Goal: Information Seeking & Learning: Check status

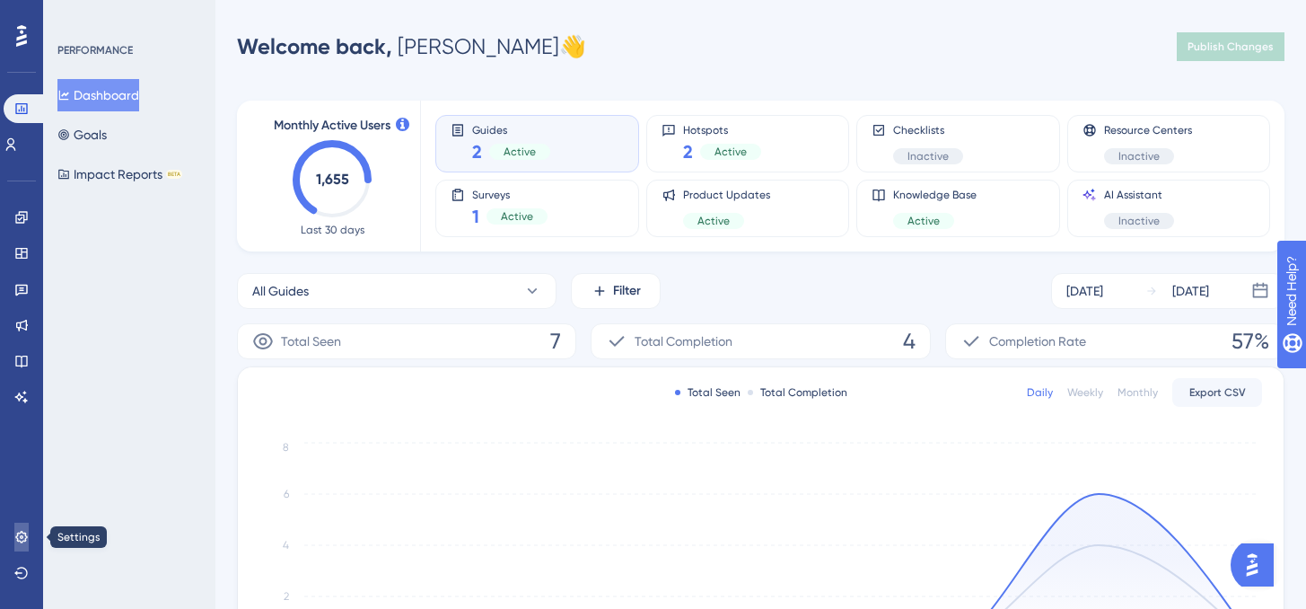
click at [22, 530] on icon at bounding box center [21, 537] width 14 height 14
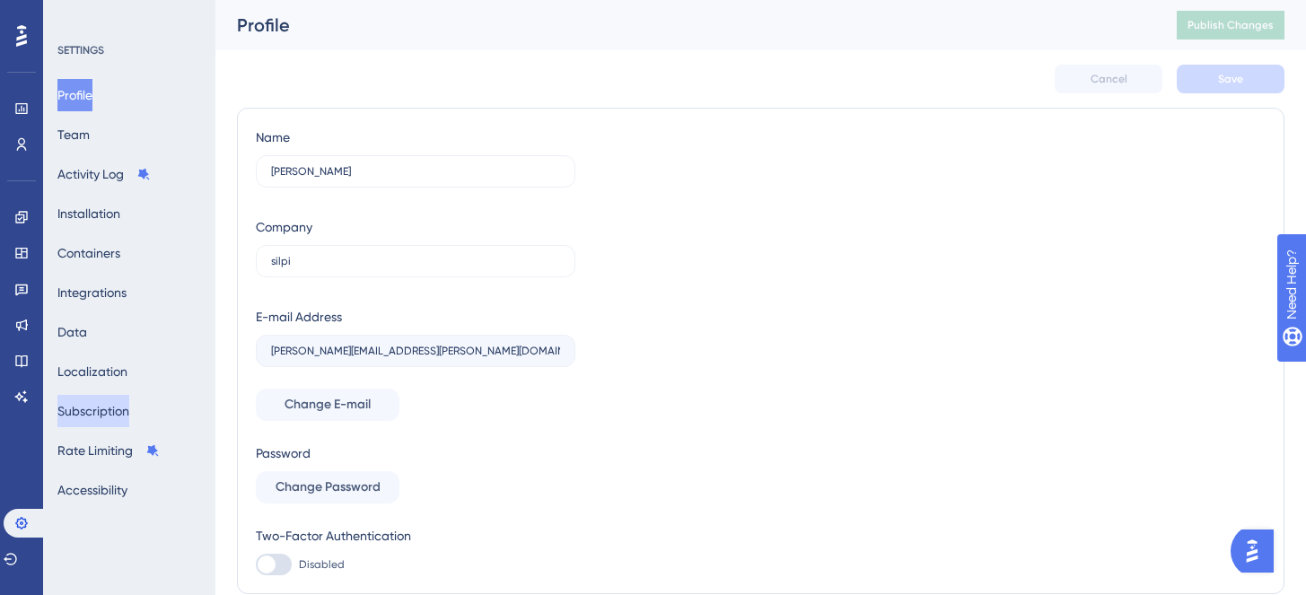
click at [118, 418] on button "Subscription" at bounding box center [93, 411] width 72 height 32
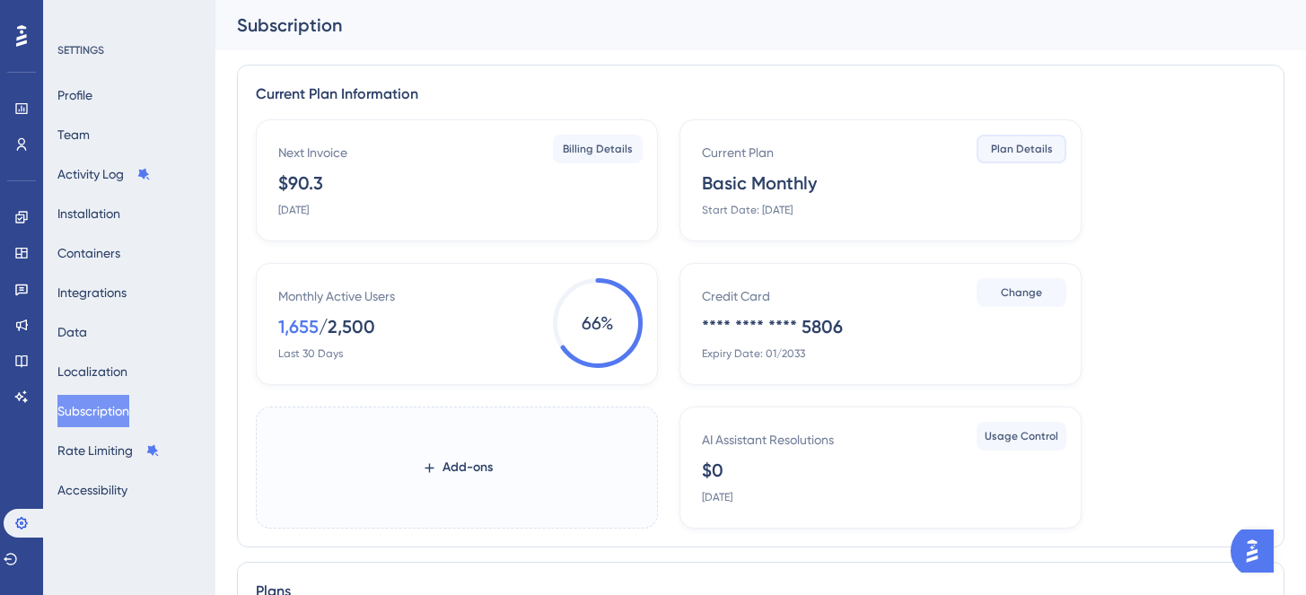
click at [998, 146] on span "Plan Details" at bounding box center [1022, 149] width 62 height 14
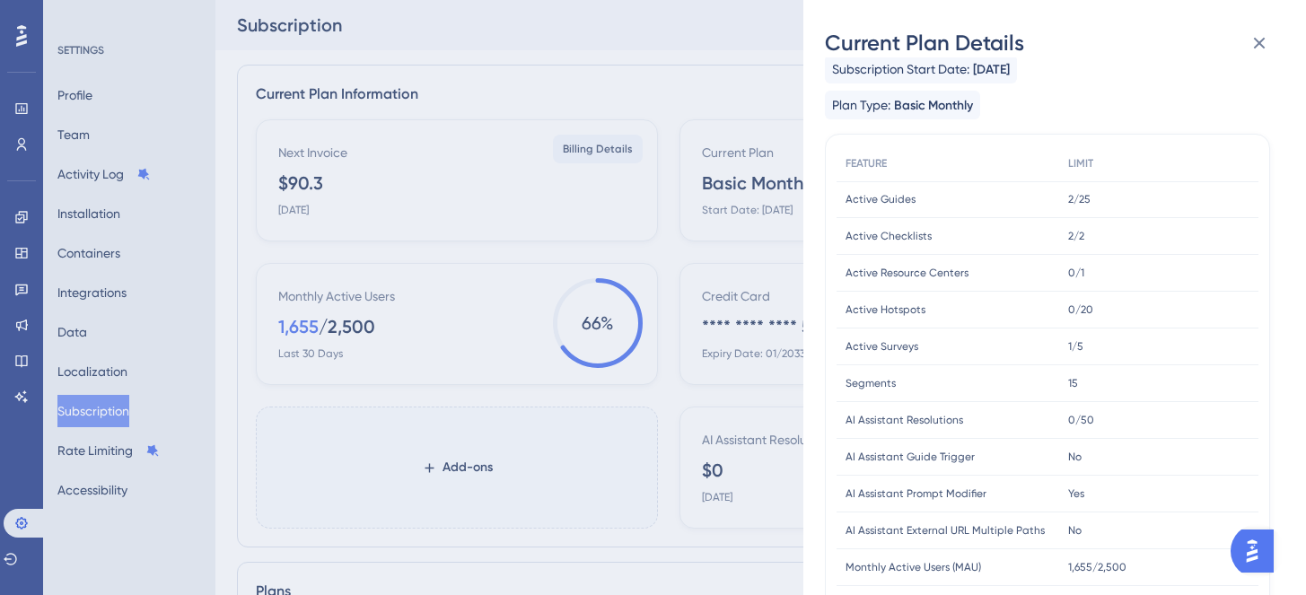
scroll to position [26, 0]
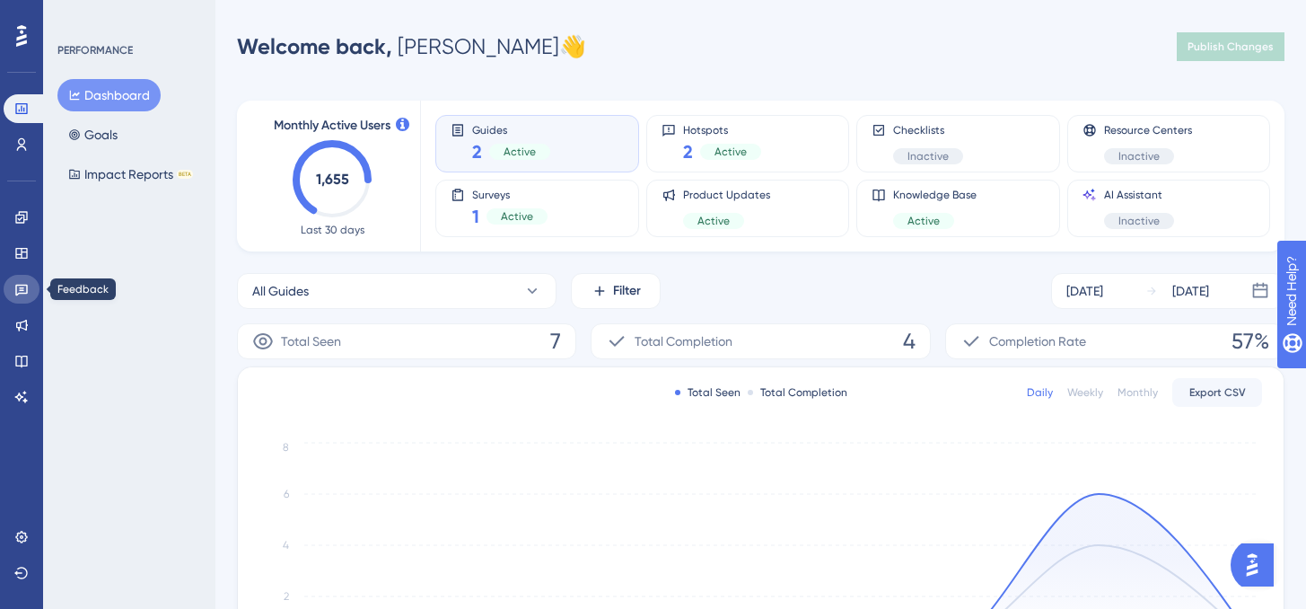
click at [30, 296] on link at bounding box center [22, 289] width 36 height 29
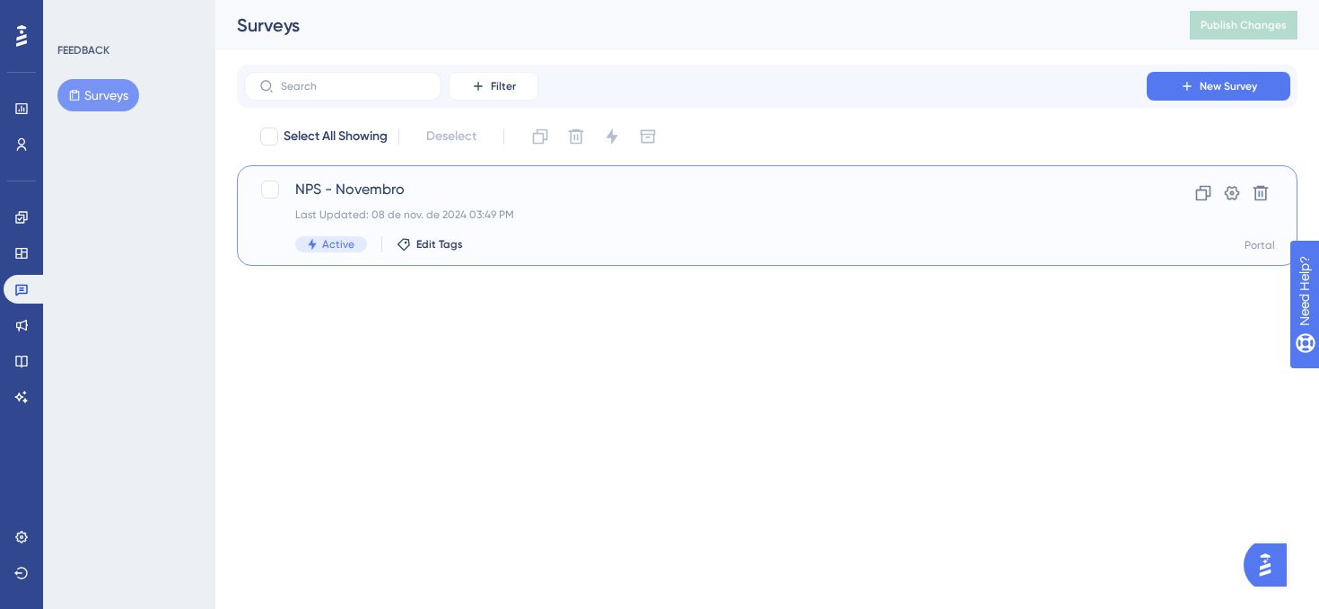
click at [1095, 206] on div "NPS - Novembro Last Updated: 08 de nov. de 2024 03:49 PM Active Edit Tags" at bounding box center [695, 216] width 801 height 74
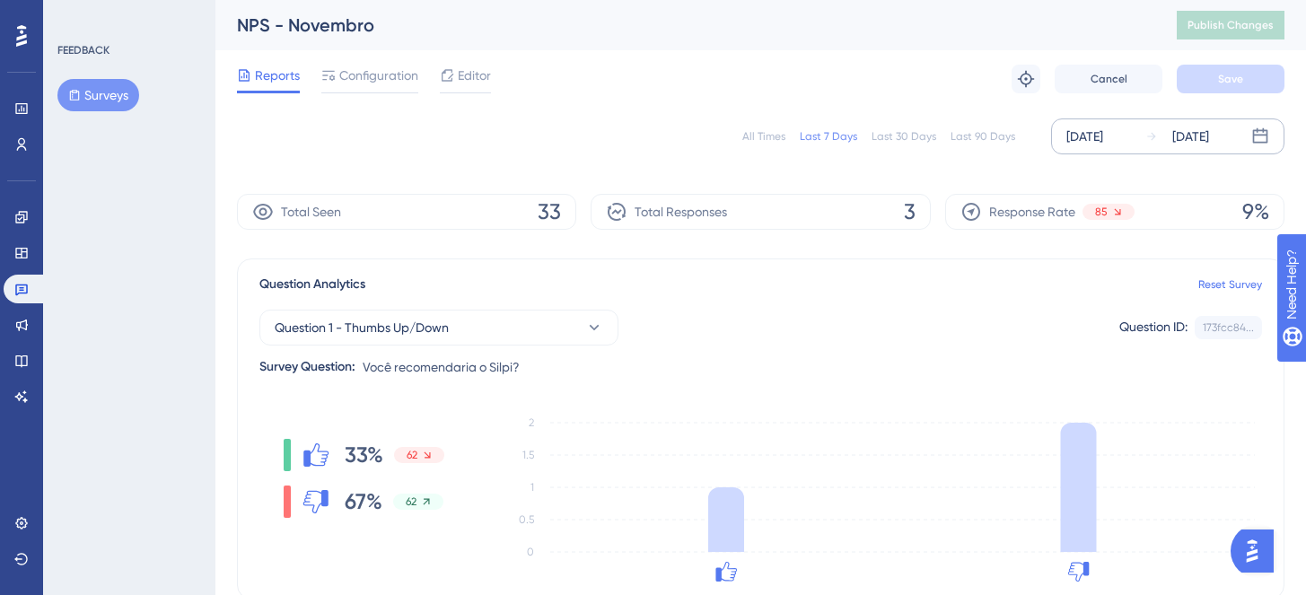
click at [1168, 139] on div "[DATE]" at bounding box center [1177, 137] width 64 height 22
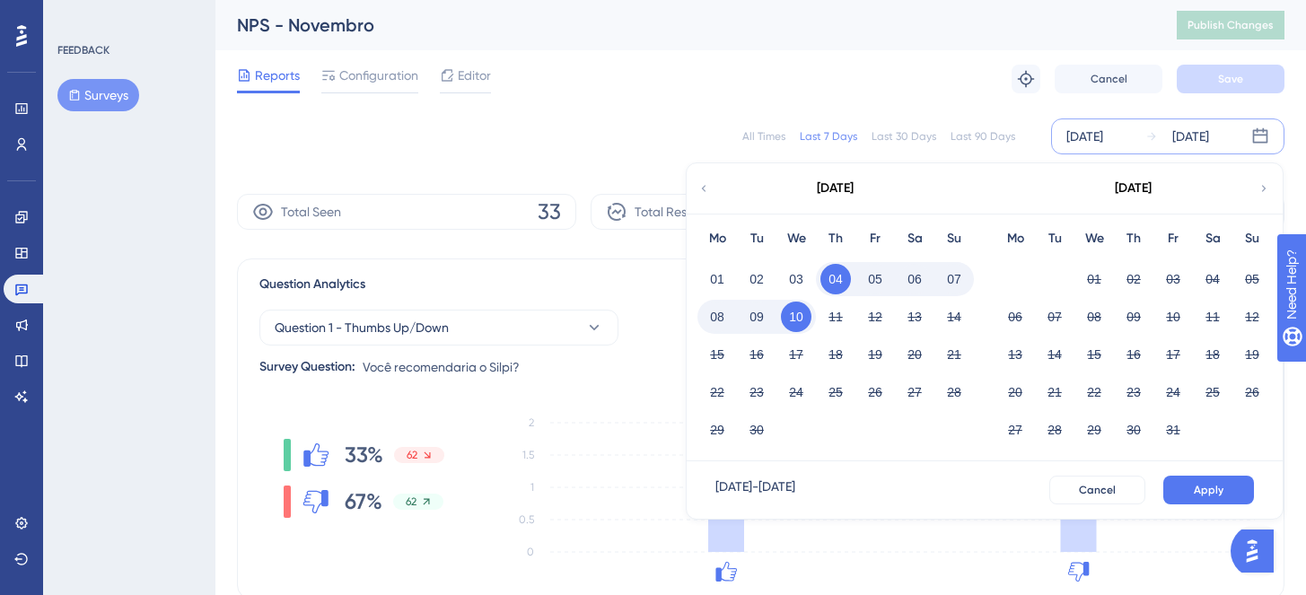
click at [741, 73] on div "Reports Configuration Editor Troubleshoot Cancel Save" at bounding box center [760, 78] width 1047 height 57
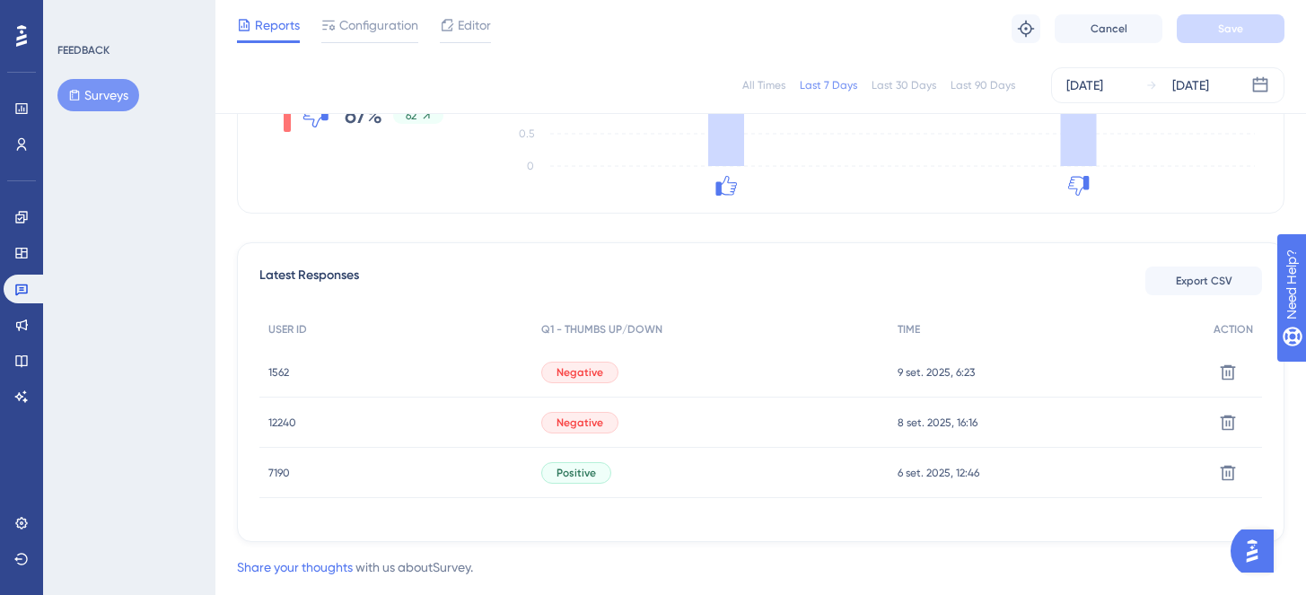
scroll to position [402, 0]
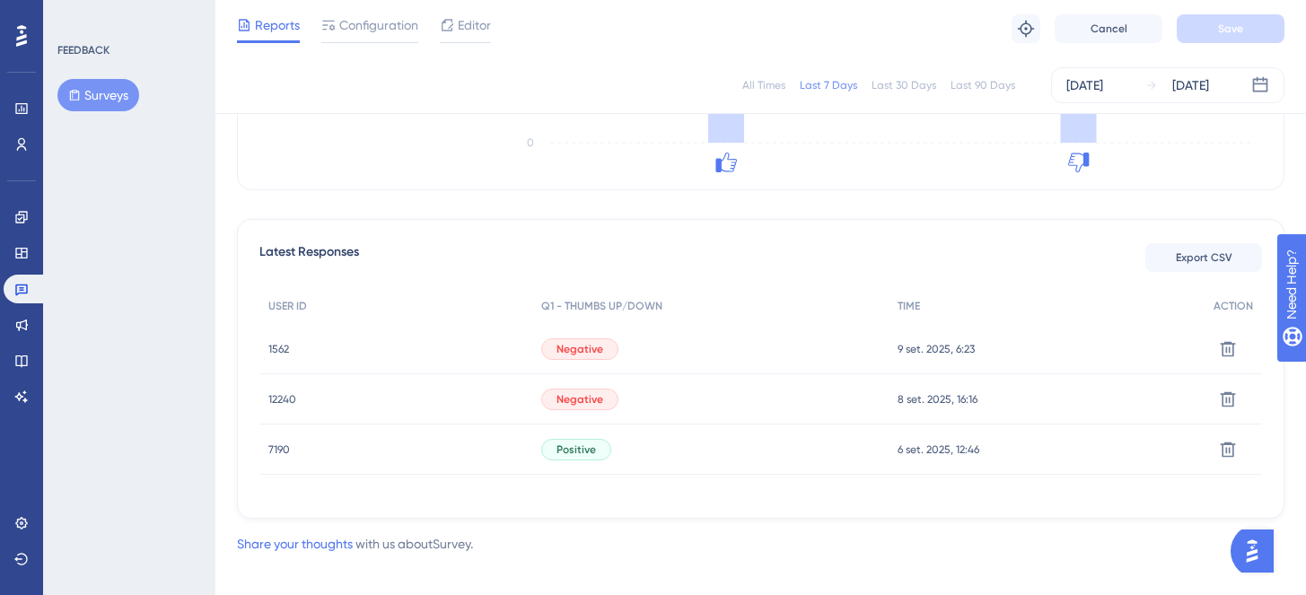
click at [283, 348] on span "1562" at bounding box center [278, 349] width 21 height 14
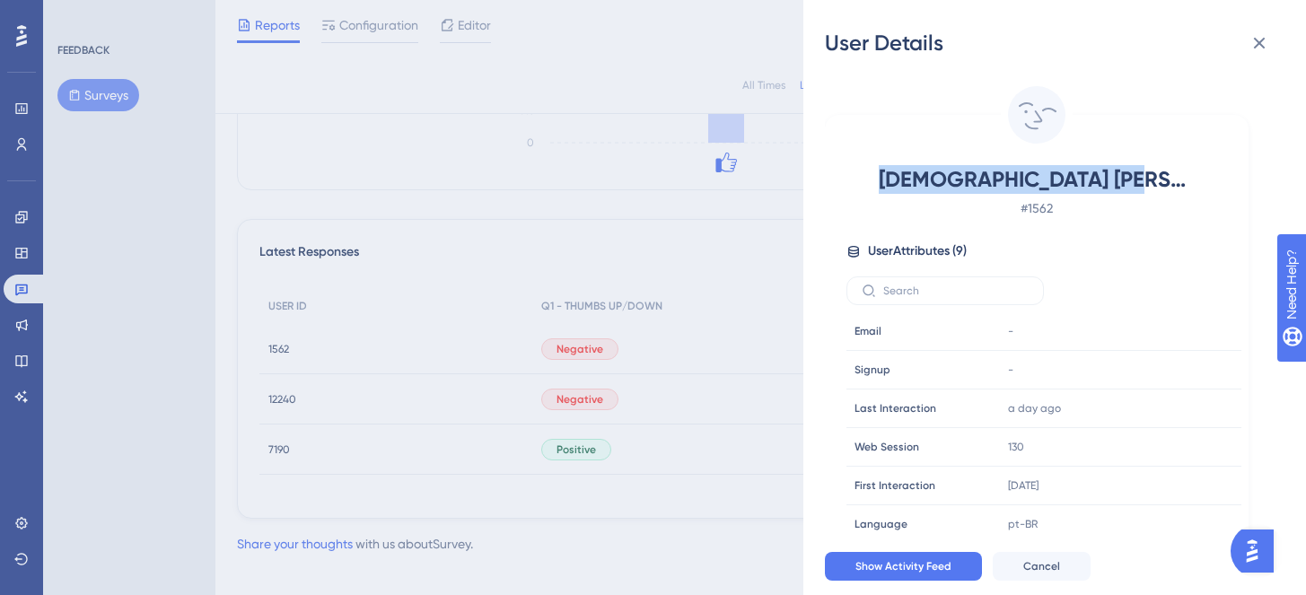
drag, startPoint x: 916, startPoint y: 177, endPoint x: 1178, endPoint y: 180, distance: 261.2
click at [1178, 180] on span "THAIS KRUBINIKI AQUINO" at bounding box center [1037, 179] width 316 height 29
copy span "THAIS KRUBINIKI AQUINO"
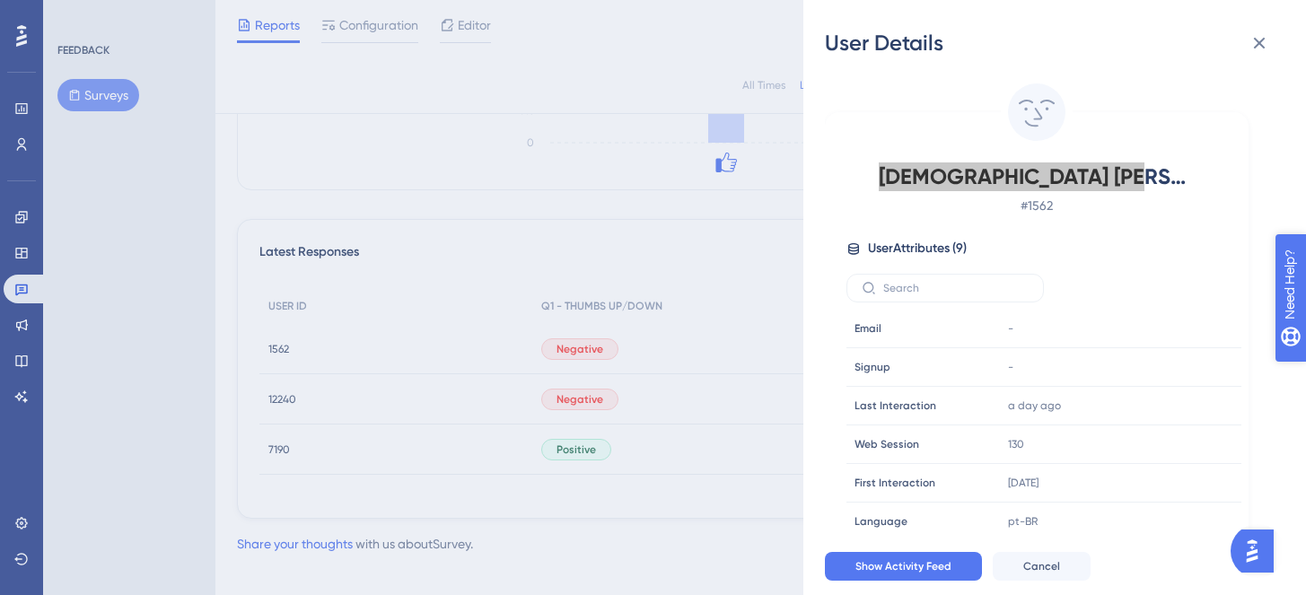
scroll to position [0, 0]
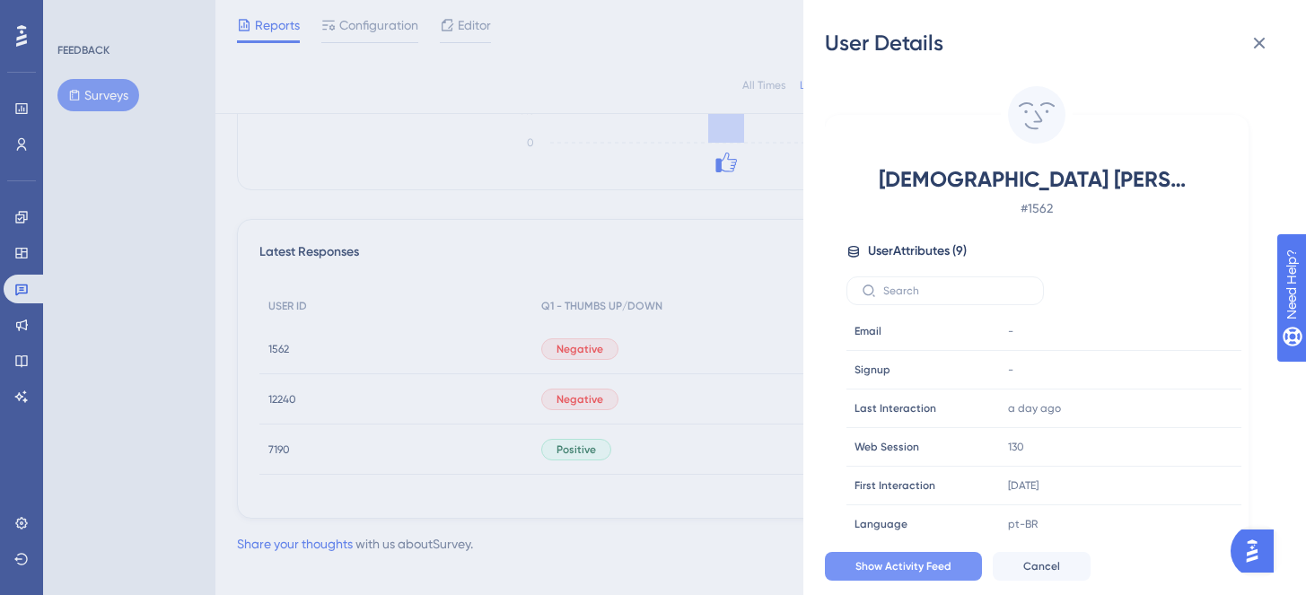
drag, startPoint x: 926, startPoint y: 562, endPoint x: 926, endPoint y: 574, distance: 11.7
click at [926, 563] on div "Show Activity Feed Cancel" at bounding box center [1076, 566] width 503 height 57
click at [926, 574] on span "Show Activity Feed" at bounding box center [903, 566] width 96 height 14
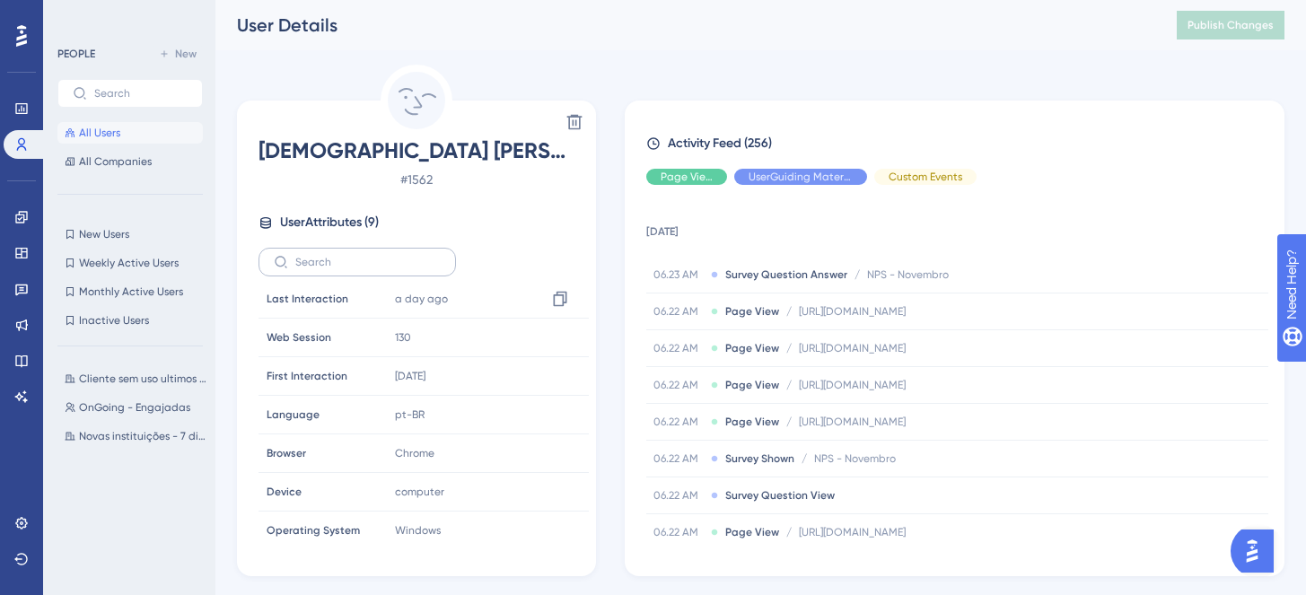
scroll to position [80, 0]
drag, startPoint x: 412, startPoint y: 179, endPoint x: 441, endPoint y: 202, distance: 37.0
click at [436, 187] on span "# 1562" at bounding box center [417, 180] width 316 height 22
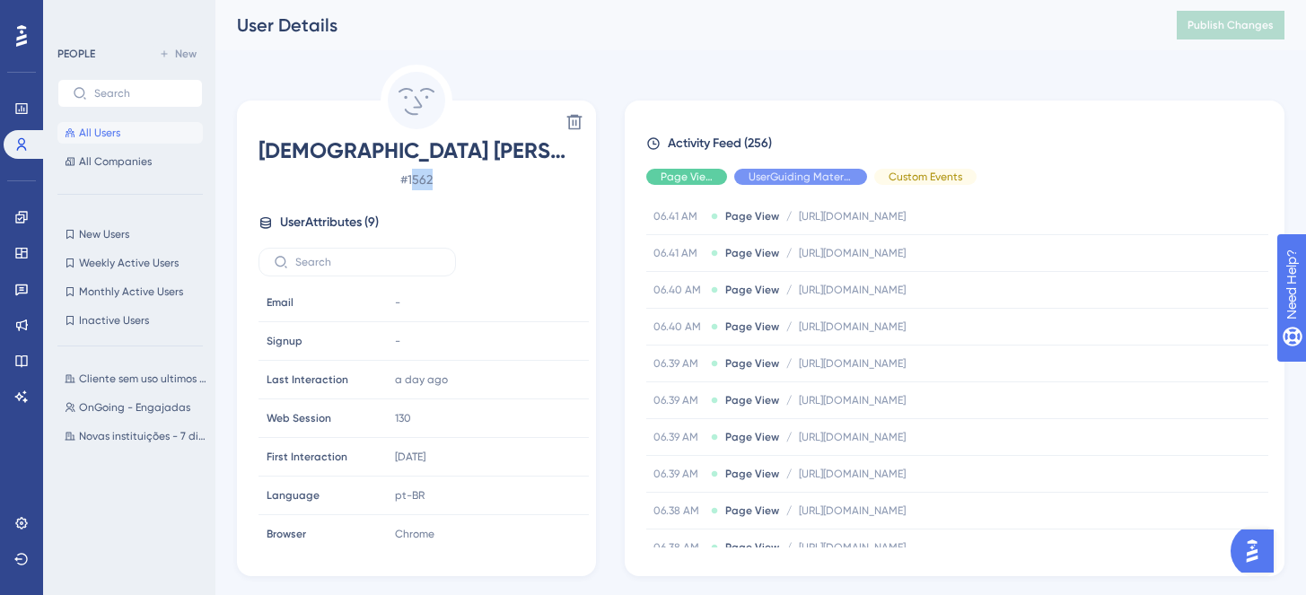
scroll to position [442, 0]
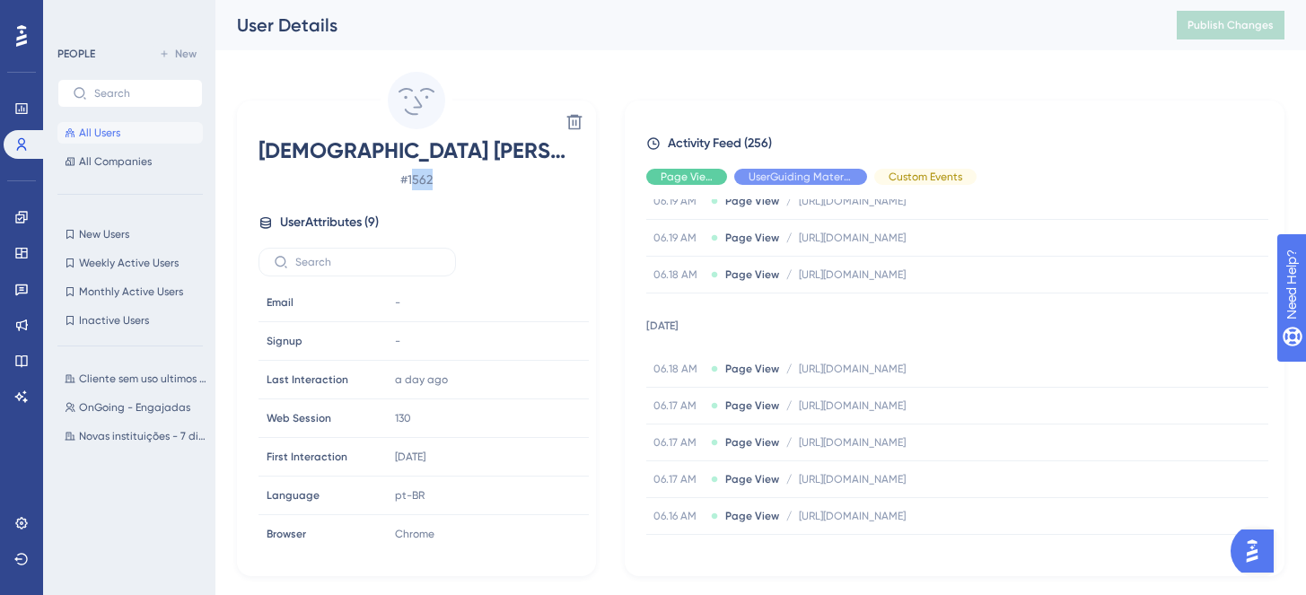
scroll to position [402, 0]
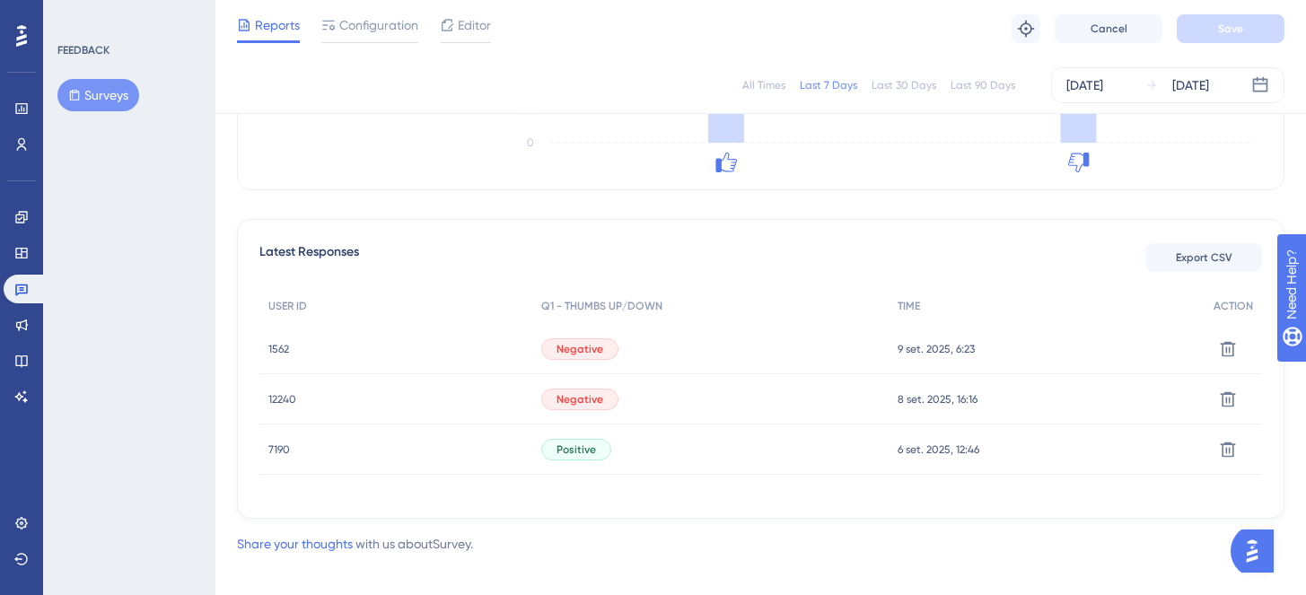
click at [802, 389] on div "Negative" at bounding box center [709, 399] width 355 height 50
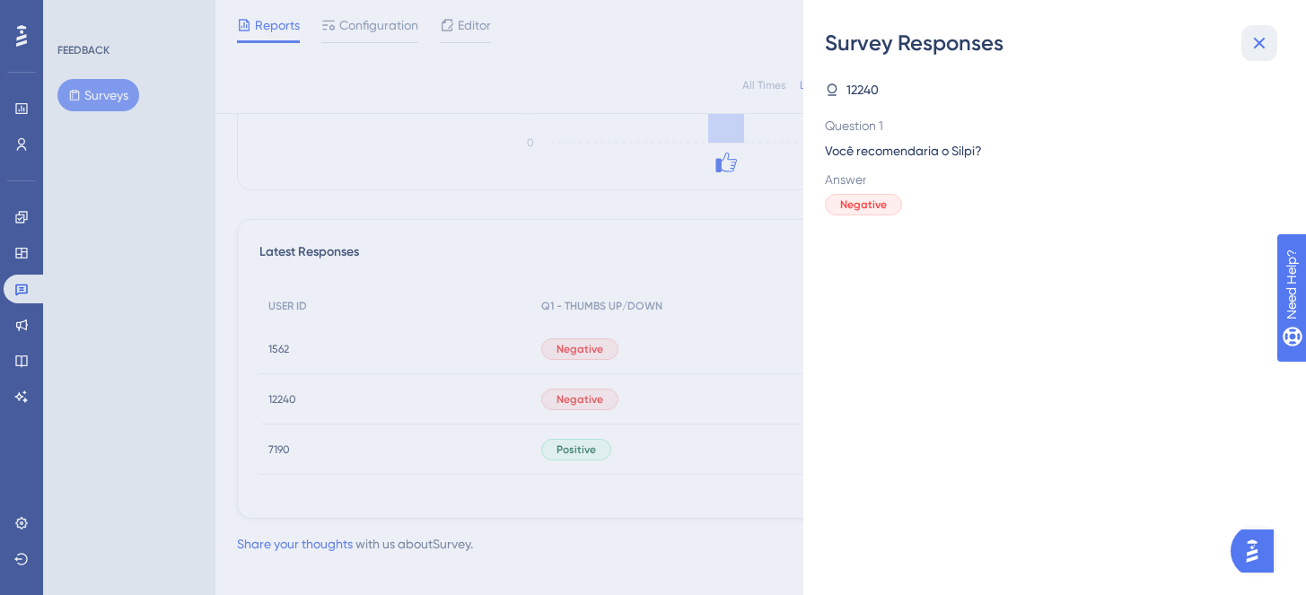
click at [1242, 39] on button at bounding box center [1259, 43] width 36 height 36
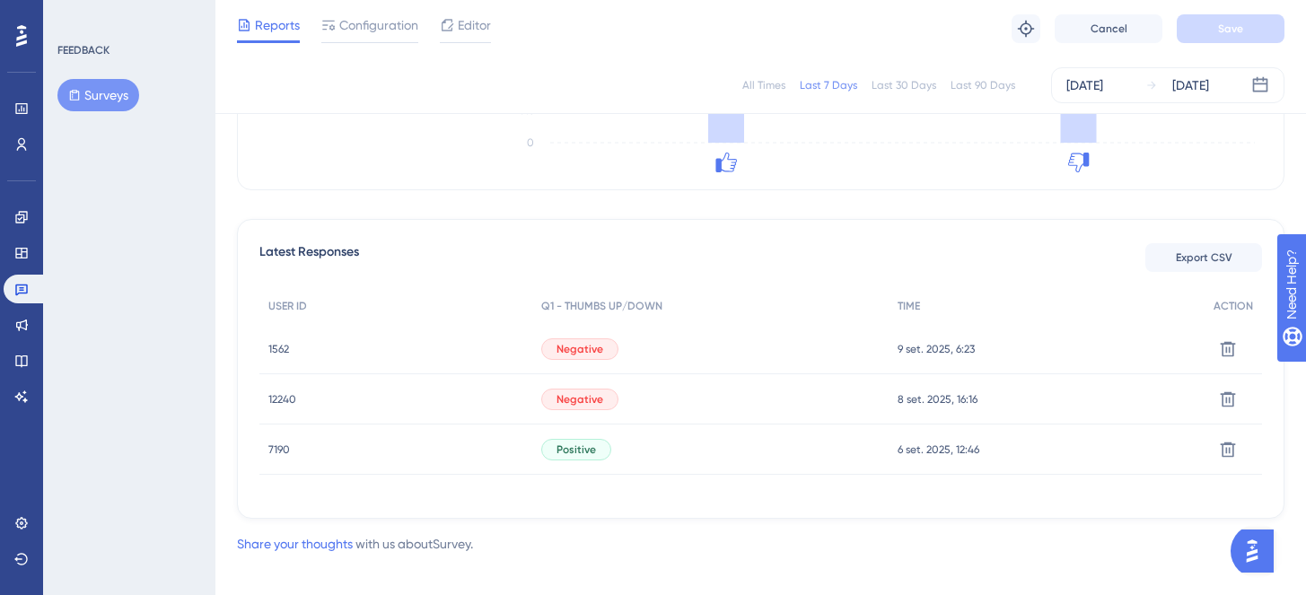
click at [276, 395] on span "12240" at bounding box center [282, 399] width 28 height 14
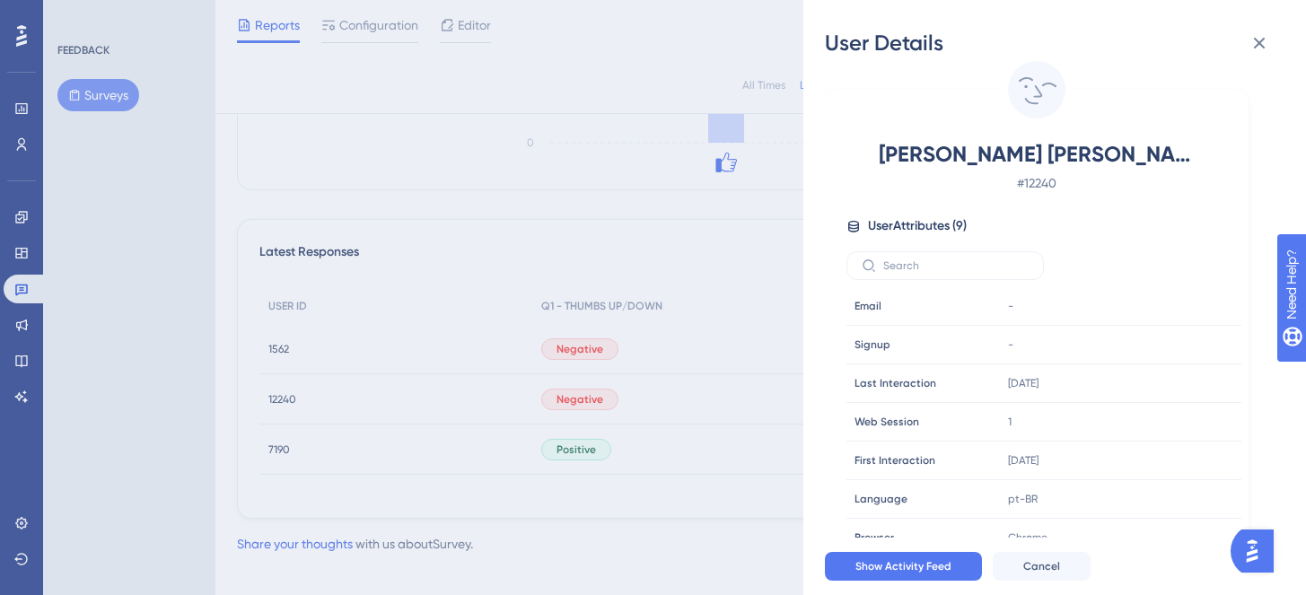
scroll to position [0, 0]
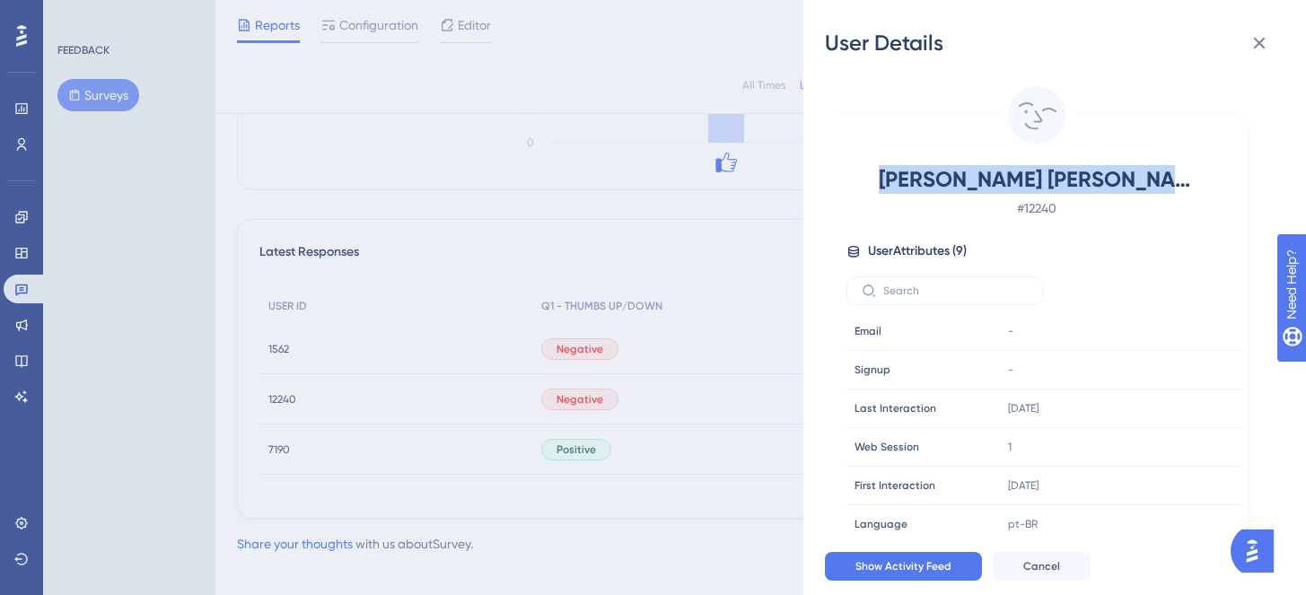
drag, startPoint x: 880, startPoint y: 176, endPoint x: 1166, endPoint y: 189, distance: 286.6
click at [1166, 189] on span "Joselene da Conceição Moraes José" at bounding box center [1037, 179] width 316 height 29
copy span "Joselene da Conceição Mora"
click at [884, 574] on span "Show Activity Feed" at bounding box center [903, 566] width 96 height 14
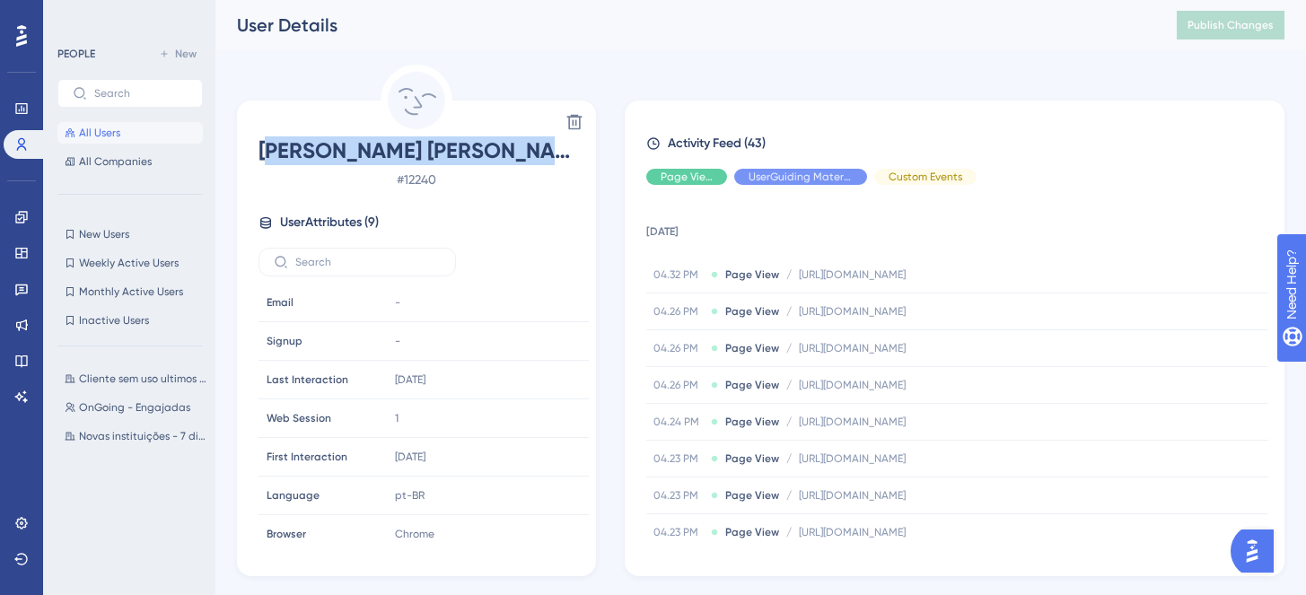
drag, startPoint x: 265, startPoint y: 146, endPoint x: 568, endPoint y: 153, distance: 303.5
click at [566, 153] on span "Joselene da Conceição Moraes José" at bounding box center [417, 150] width 316 height 29
copy span "oselene da Conceição Morae"
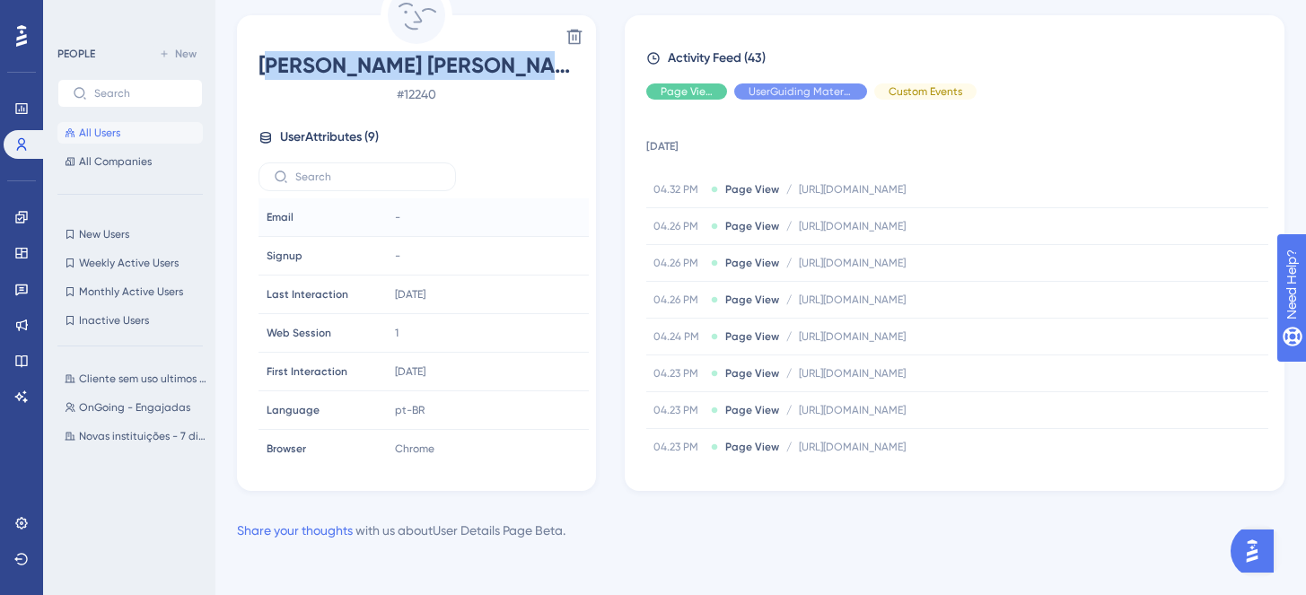
scroll to position [89, 0]
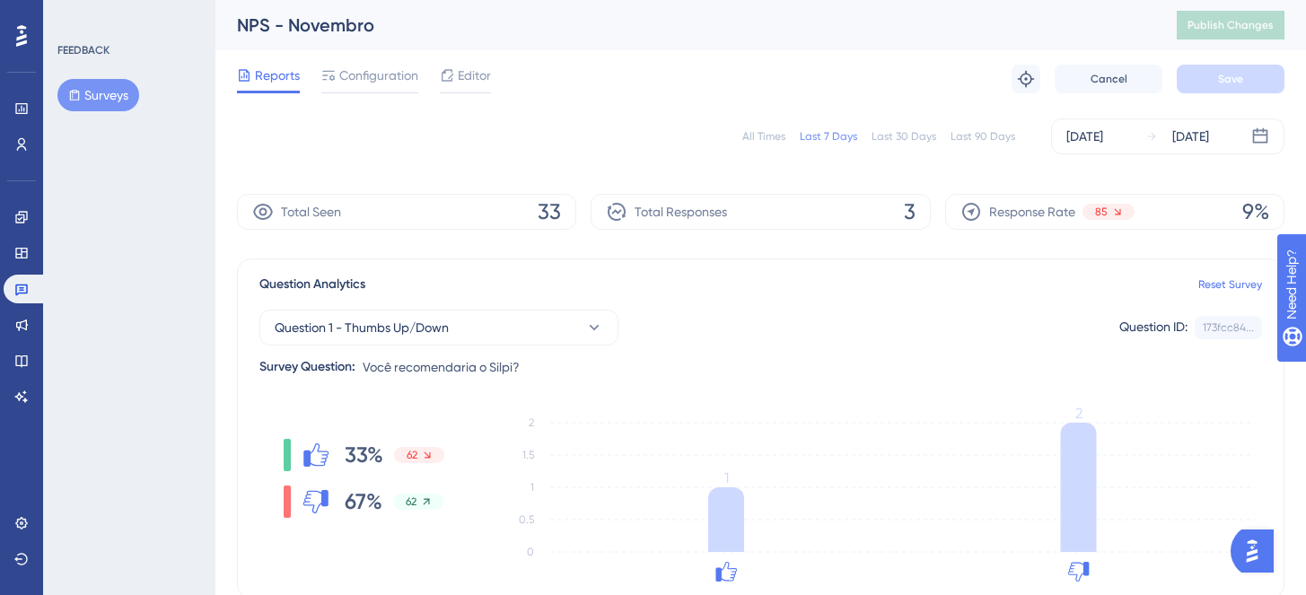
click at [1142, 209] on div "Response Rate 85 9%" at bounding box center [1114, 212] width 339 height 36
click at [1149, 148] on div "Sep 04 2025 Sep 10 2025" at bounding box center [1167, 136] width 233 height 36
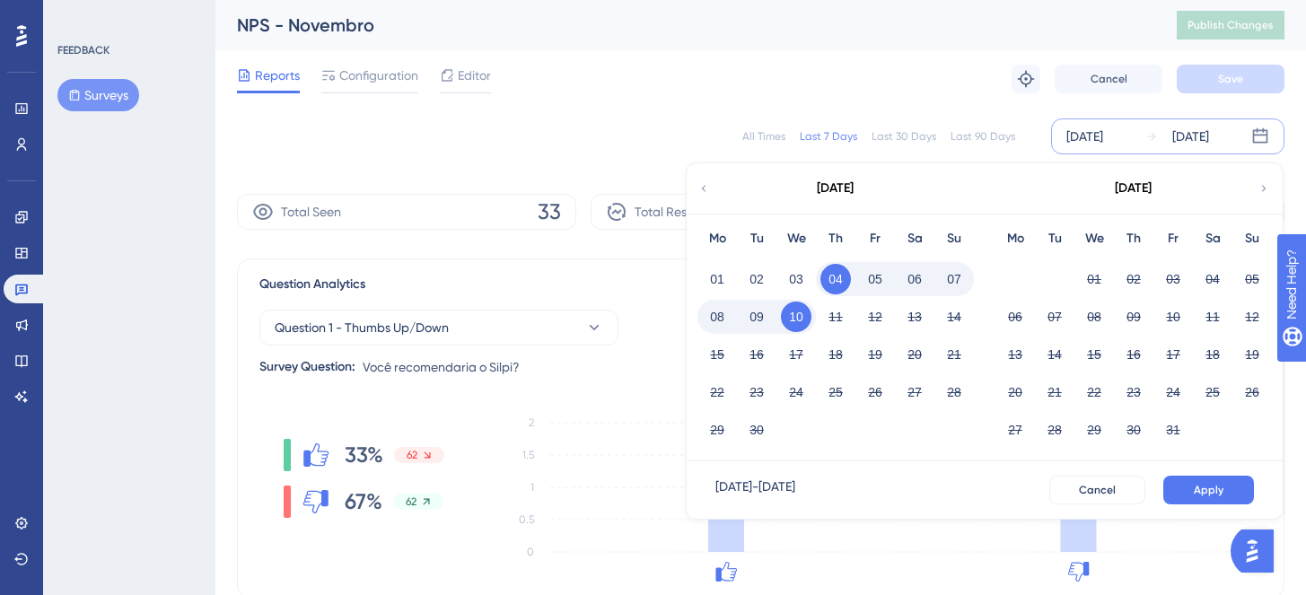
click at [702, 189] on icon at bounding box center [703, 188] width 13 height 16
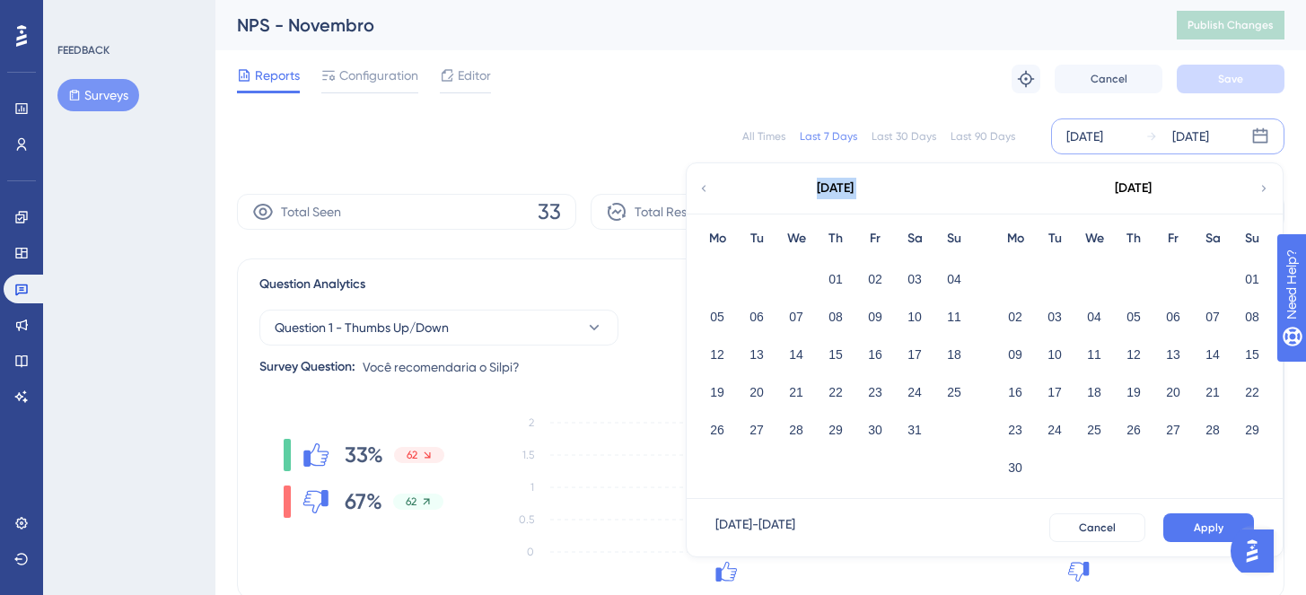
click at [702, 189] on icon at bounding box center [703, 188] width 13 height 16
click at [1268, 188] on icon at bounding box center [1264, 188] width 13 height 16
click at [1267, 188] on icon at bounding box center [1264, 188] width 13 height 16
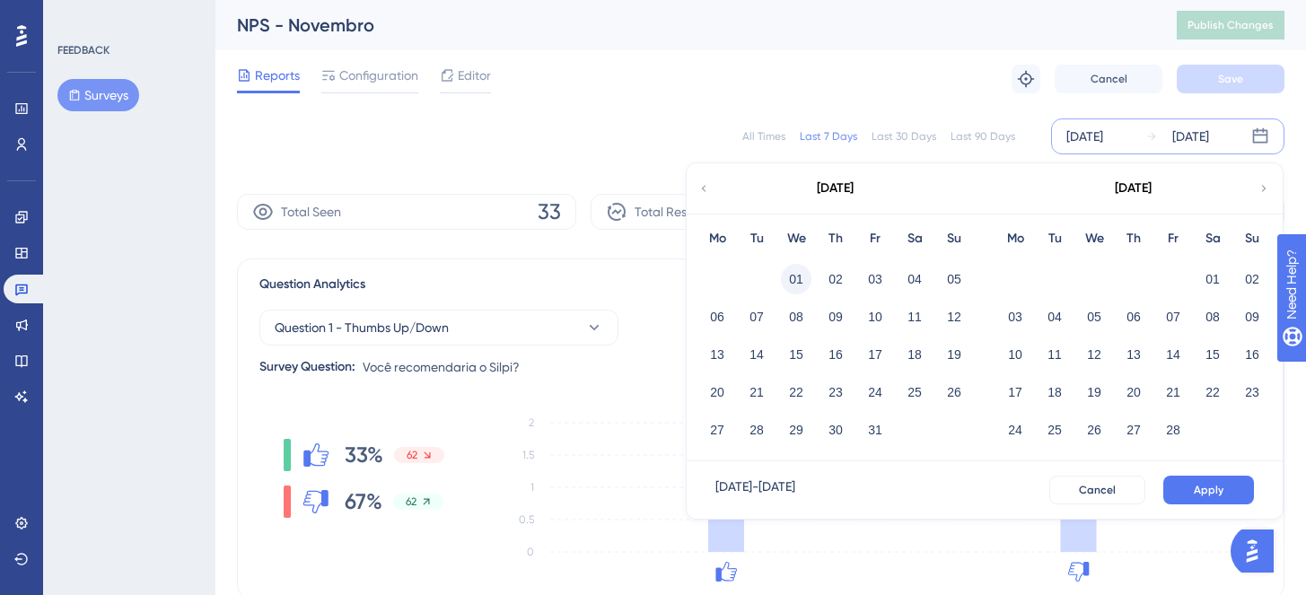
click at [801, 277] on button "01" at bounding box center [796, 279] width 31 height 31
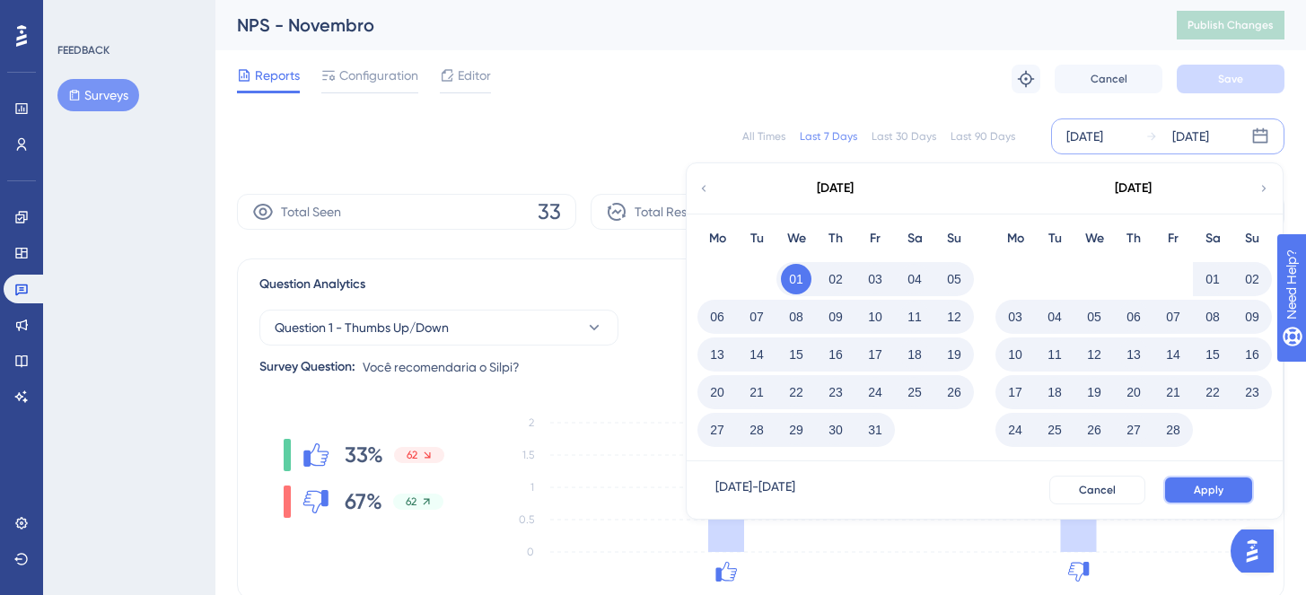
click at [1221, 483] on span "Apply" at bounding box center [1209, 490] width 30 height 14
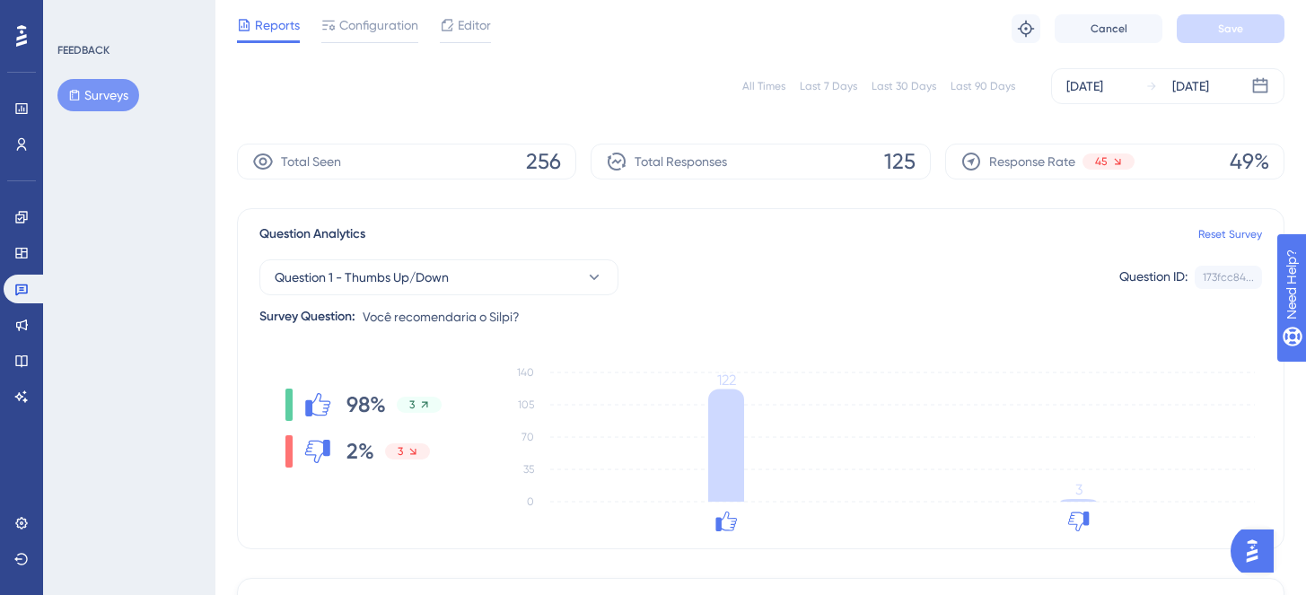
scroll to position [89, 0]
